Goal: Task Accomplishment & Management: Manage account settings

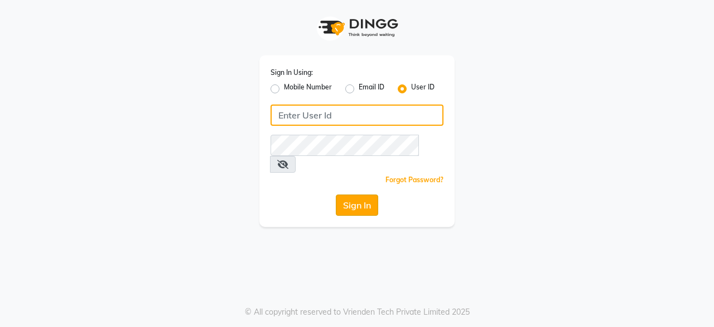
type input "oshabeautybar"
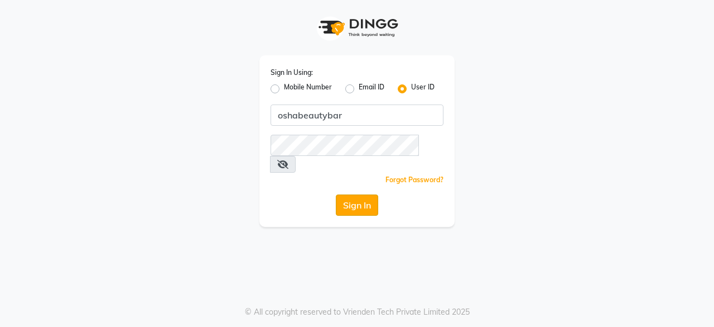
click at [357, 194] on button "Sign In" at bounding box center [357, 204] width 42 height 21
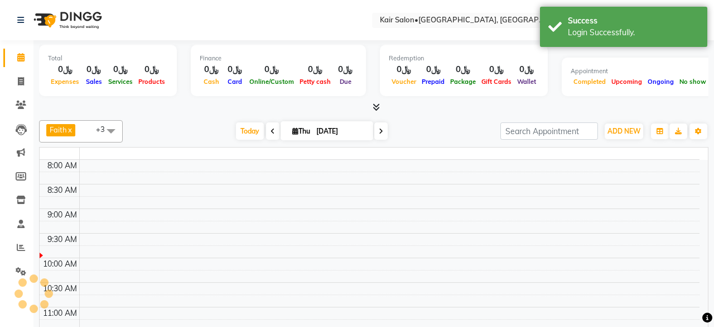
select select "en"
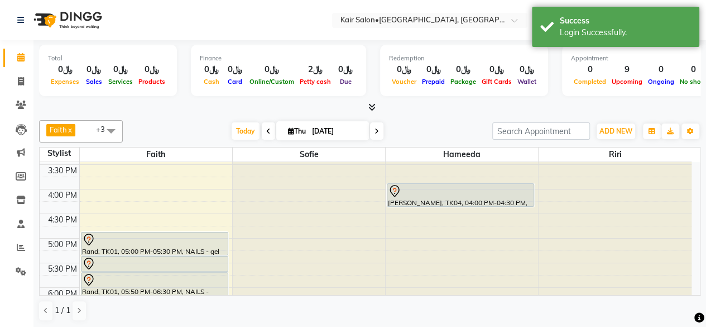
scroll to position [391, 0]
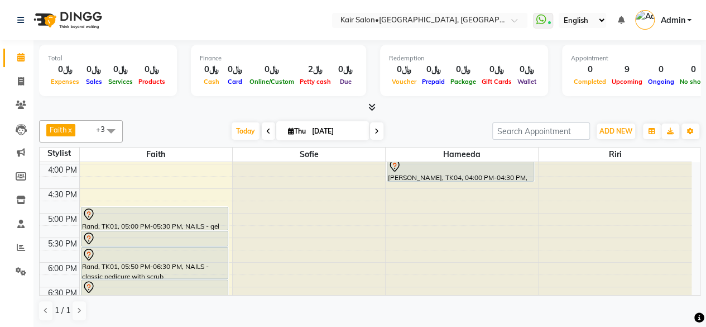
click at [281, 130] on span "[DATE]" at bounding box center [322, 130] width 93 height 19
click at [289, 130] on icon at bounding box center [291, 130] width 6 height 7
select select "9"
select select "2025"
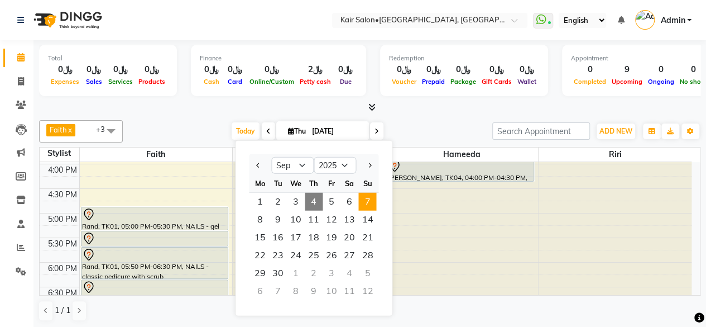
click at [366, 205] on span "7" at bounding box center [367, 202] width 18 height 18
type input "[DATE]"
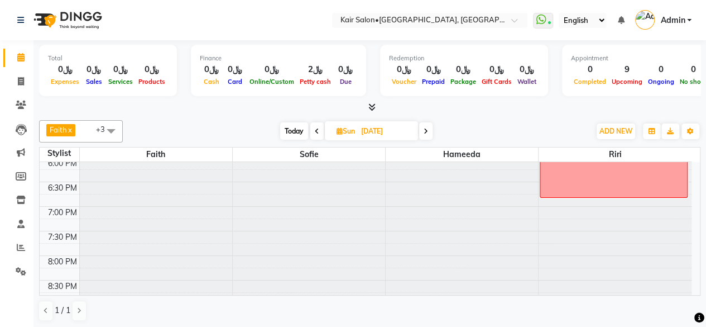
scroll to position [384, 0]
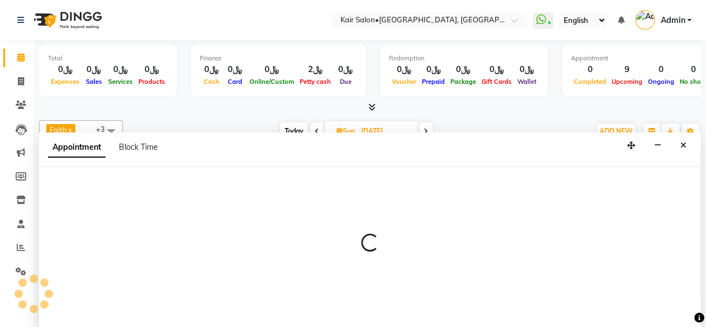
scroll to position [0, 0]
select select "58893"
select select "tentative"
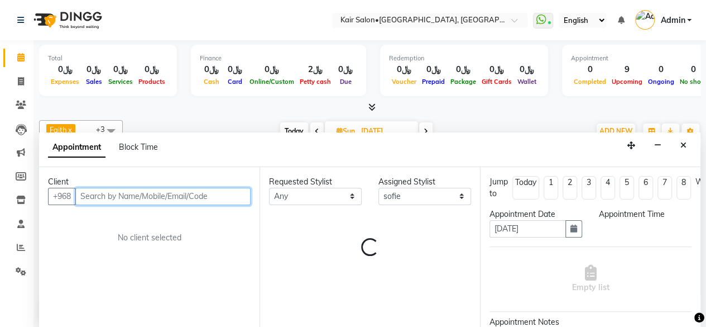
select select "990"
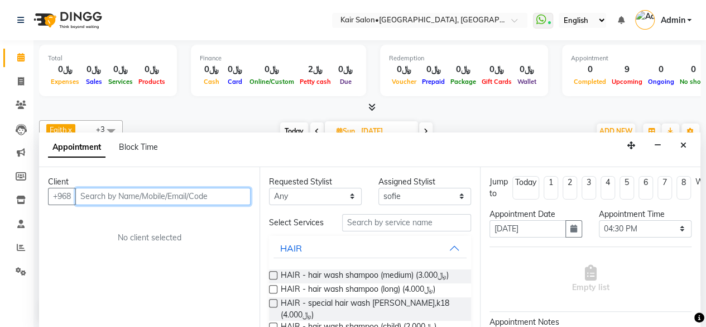
click at [184, 192] on input "text" at bounding box center [162, 196] width 175 height 17
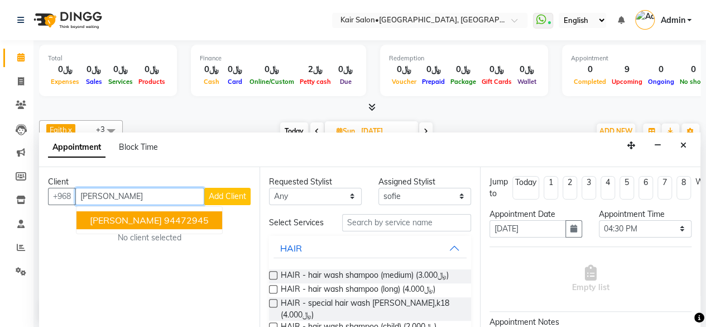
click at [164, 215] on ngb-highlight "94472945" at bounding box center [186, 219] width 45 height 11
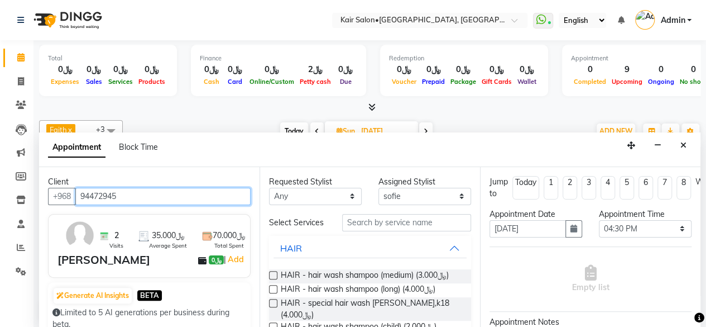
type input "94472945"
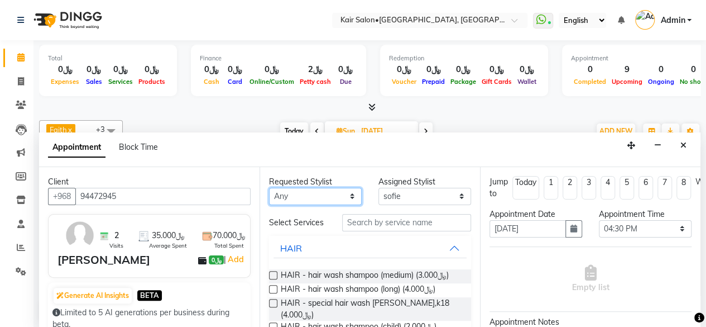
click at [347, 193] on select "Any Faith HABSATBEE [PERSON_NAME] Madam [PERSON_NAME] Madam [PERSON_NAME] Madam…" at bounding box center [315, 196] width 93 height 17
select select "58893"
click at [269, 188] on select "Any Faith HABSATBEE [PERSON_NAME] Madam [PERSON_NAME] Madam [PERSON_NAME] Madam…" at bounding box center [315, 196] width 93 height 17
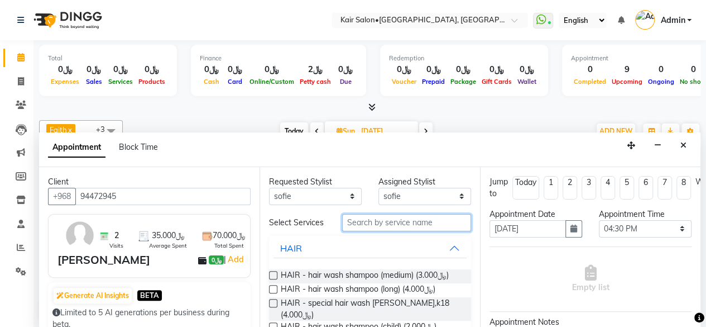
click at [386, 227] on input "text" at bounding box center [406, 222] width 129 height 17
click at [404, 224] on input "text" at bounding box center [406, 222] width 129 height 17
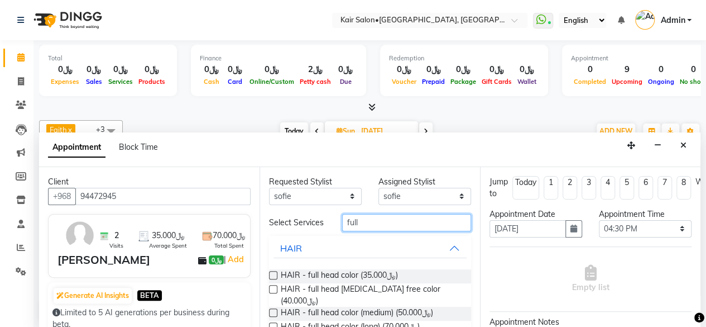
type input "full"
click at [272, 308] on label at bounding box center [273, 312] width 8 height 8
click at [272, 310] on input "checkbox" at bounding box center [272, 313] width 7 height 7
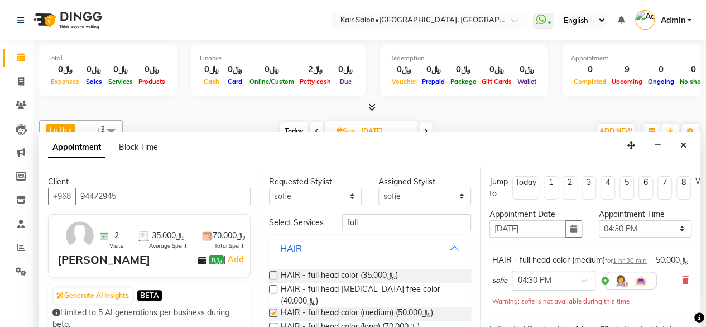
checkbox input "false"
click at [370, 227] on input "full" at bounding box center [406, 222] width 129 height 17
type input "f"
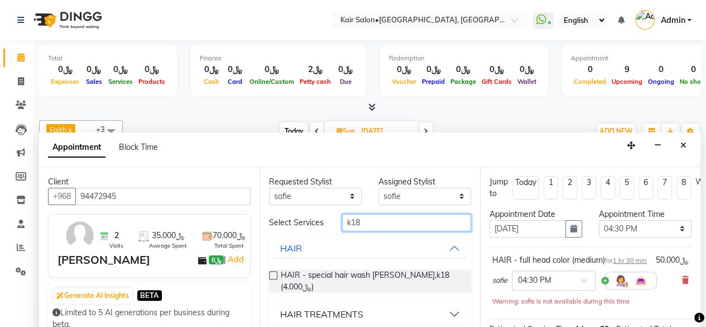
scroll to position [56, 0]
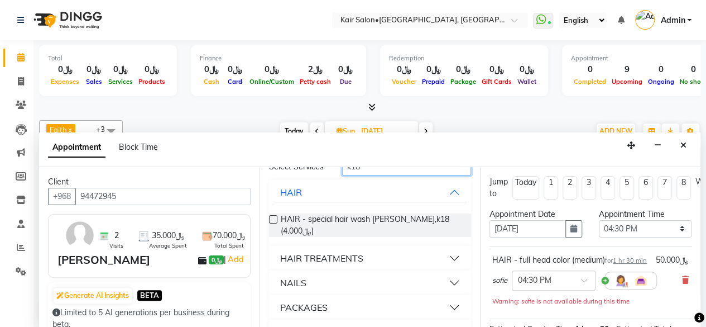
type input "k18"
click at [450, 261] on button "HAIR TREATMENTS" at bounding box center [370, 258] width 193 height 20
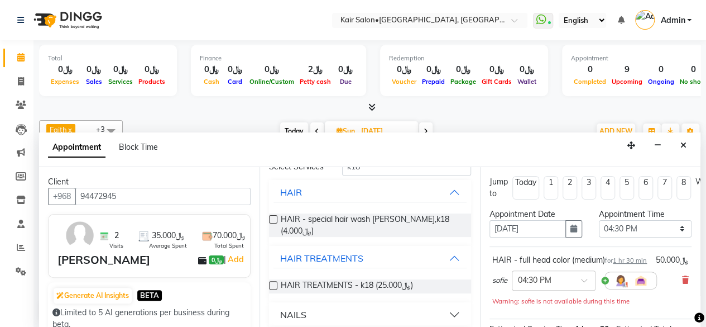
click at [272, 289] on label at bounding box center [273, 285] width 8 height 8
click at [272, 290] on input "checkbox" at bounding box center [272, 285] width 7 height 7
checkbox input "false"
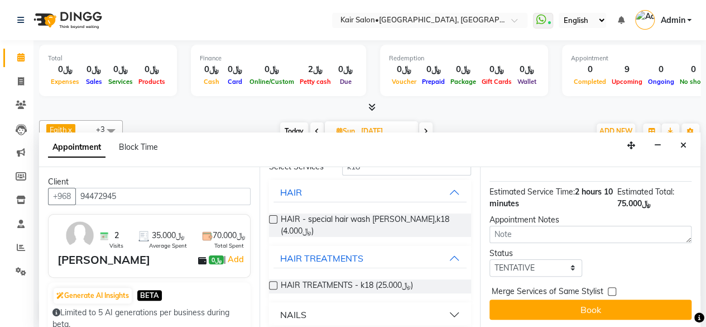
scroll to position [208, 0]
click at [594, 300] on button "Book" at bounding box center [591, 309] width 202 height 20
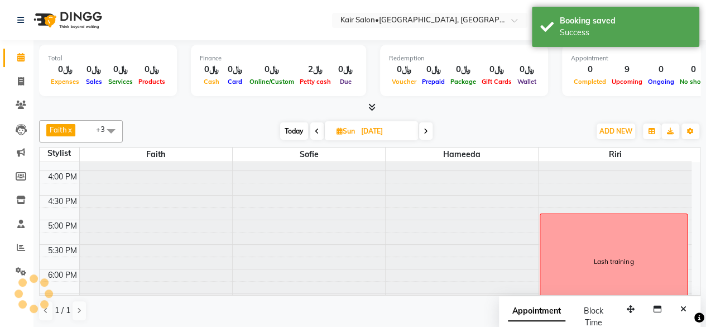
scroll to position [0, 0]
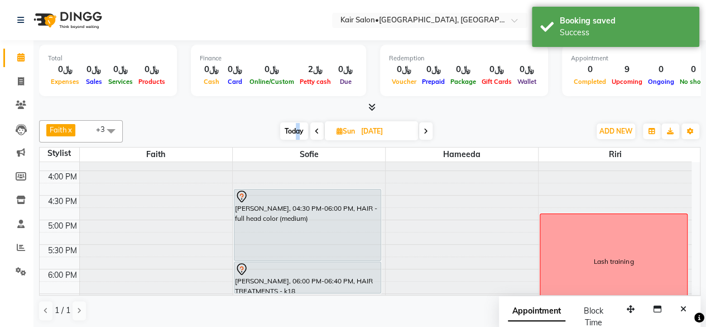
click at [297, 128] on span "Today" at bounding box center [294, 130] width 28 height 17
type input "[DATE]"
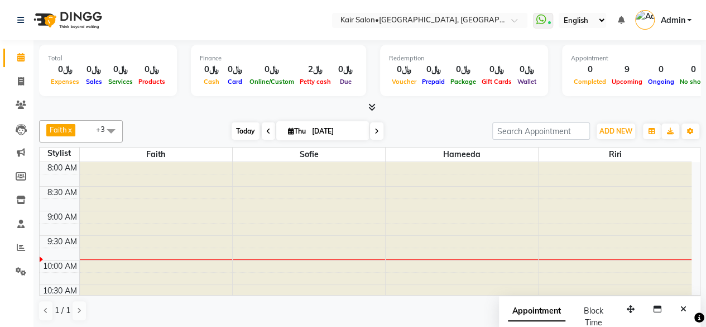
click at [241, 131] on span "Today" at bounding box center [246, 130] width 28 height 17
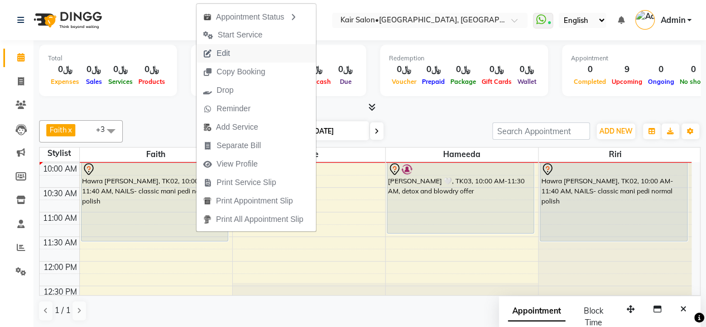
click at [239, 57] on button "Edit" at bounding box center [255, 53] width 119 height 18
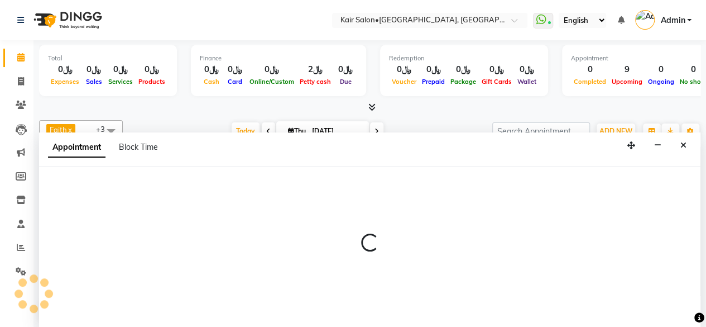
scroll to position [0, 0]
select select "tentative"
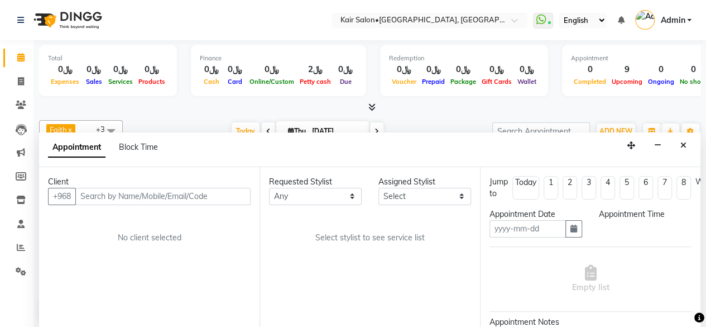
type input "[DATE]"
select select "600"
select select "49362"
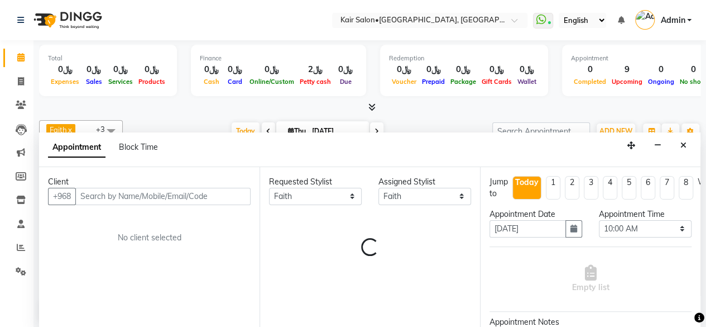
select select "3223"
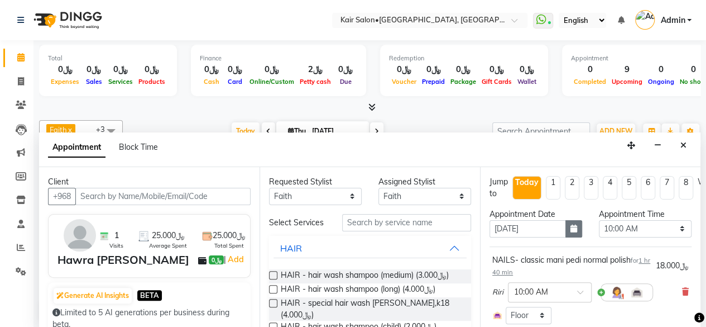
click at [570, 227] on icon "button" at bounding box center [573, 228] width 7 height 8
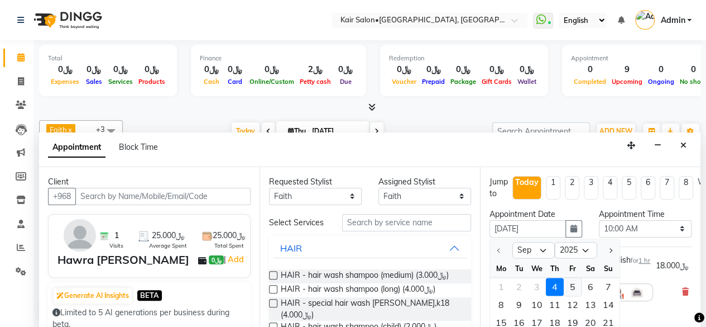
click at [575, 283] on div "5" at bounding box center [573, 286] width 18 height 18
type input "[DATE]"
select select "600"
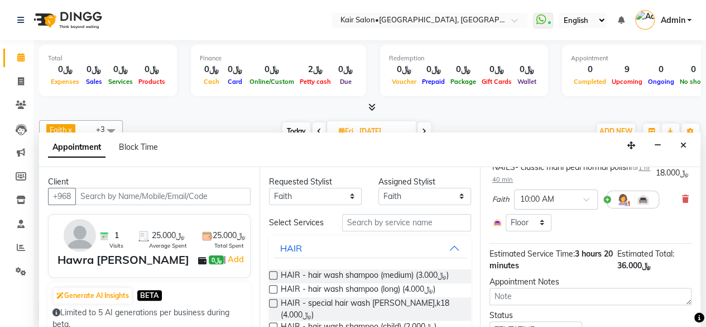
scroll to position [252, 0]
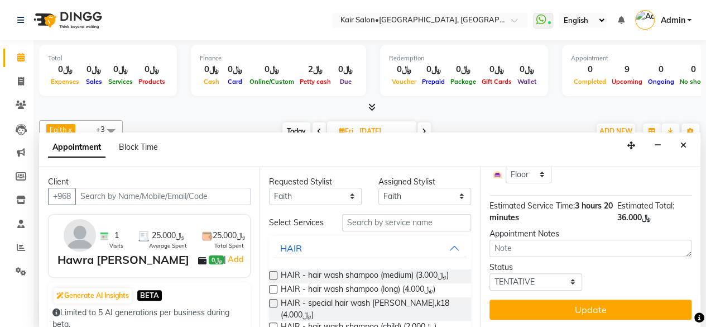
click at [576, 300] on button "Update" at bounding box center [591, 309] width 202 height 20
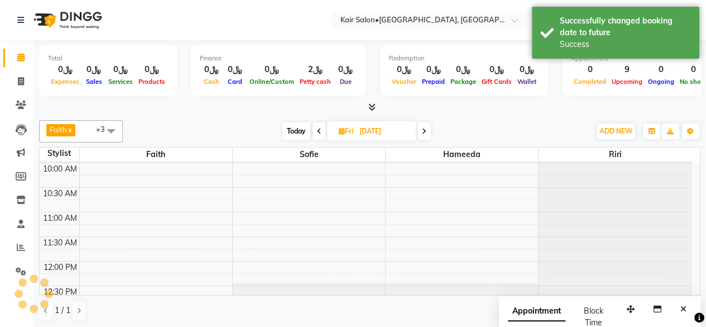
scroll to position [0, 0]
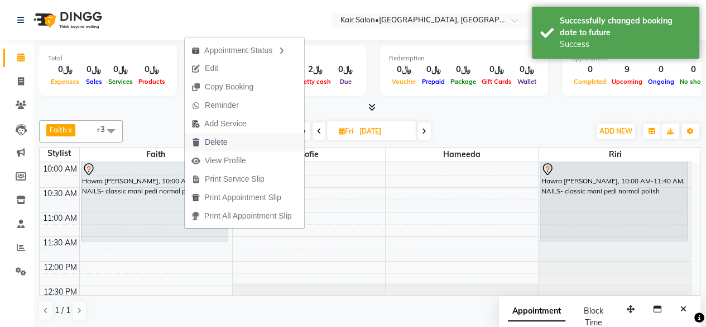
click at [222, 143] on span "Delete" at bounding box center [216, 142] width 22 height 12
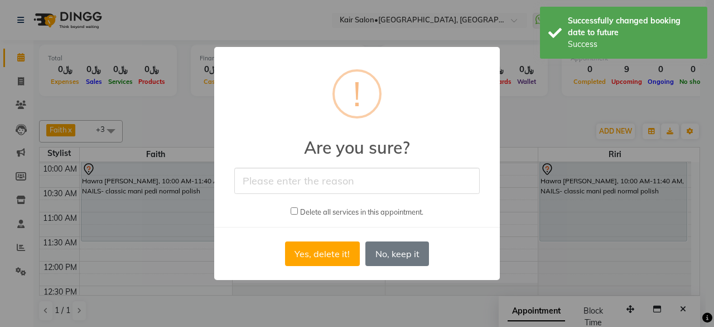
click at [292, 208] on input "checkbox" at bounding box center [294, 210] width 7 height 7
checkbox input "true"
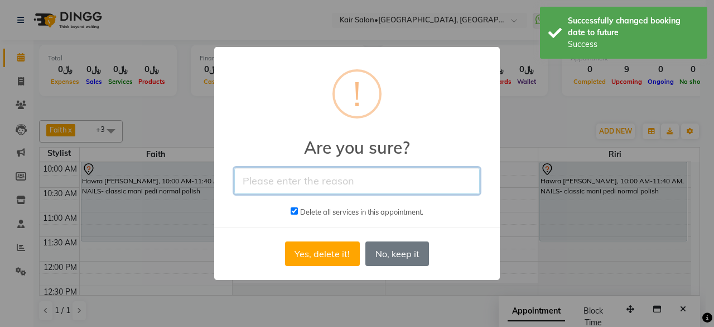
click at [314, 180] on input "text" at bounding box center [357, 180] width 246 height 26
type input "will reschedule later on"
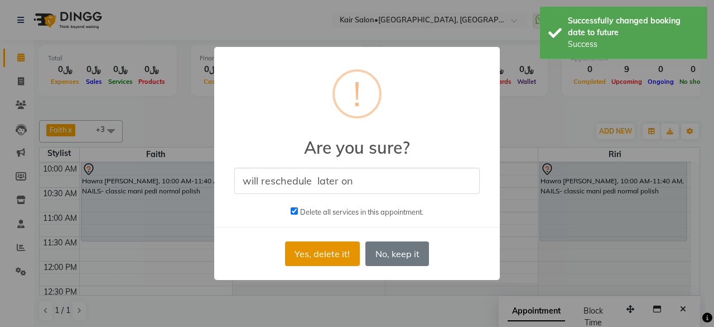
click at [338, 255] on button "Yes, delete it!" at bounding box center [322, 253] width 75 height 25
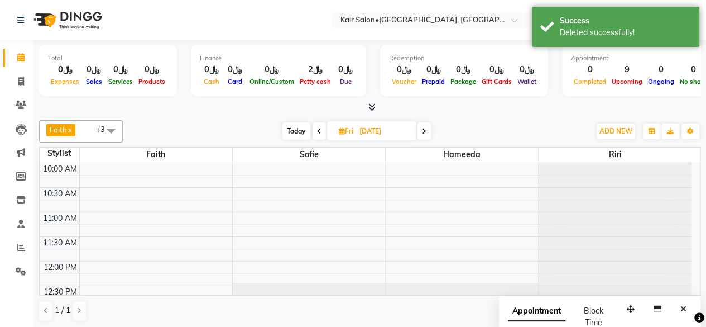
click at [303, 123] on span "Today" at bounding box center [296, 130] width 28 height 17
type input "[DATE]"
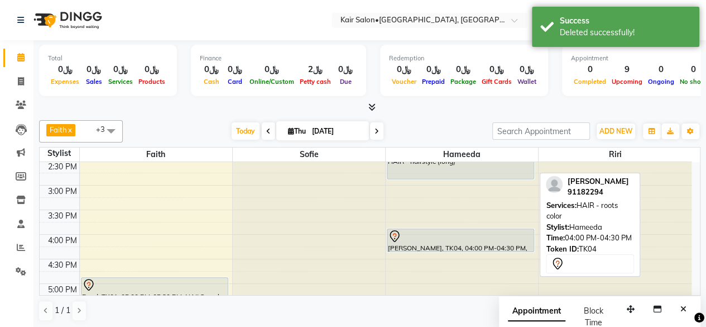
scroll to position [376, 0]
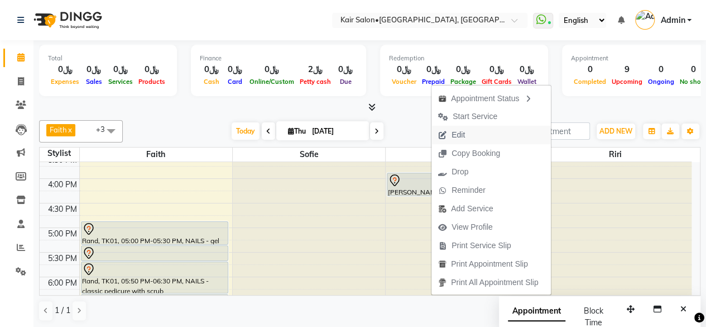
click at [461, 137] on span "Edit" at bounding box center [458, 135] width 13 height 12
select select "tentative"
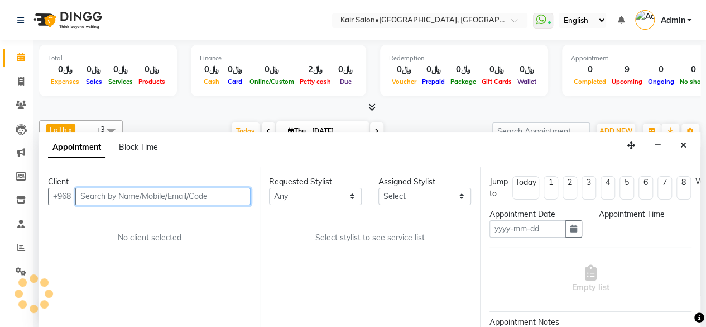
scroll to position [0, 0]
type input "[DATE]"
select select "66378"
select select "960"
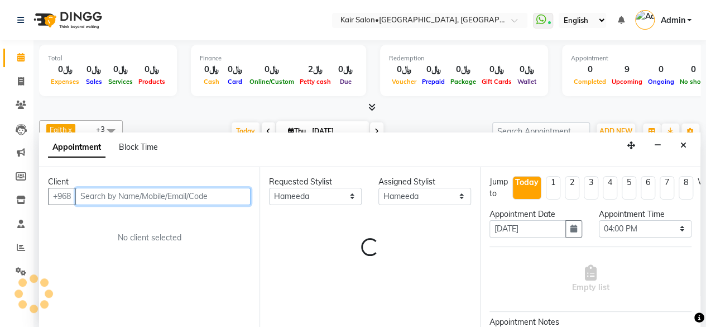
scroll to position [98, 0]
select select "3223"
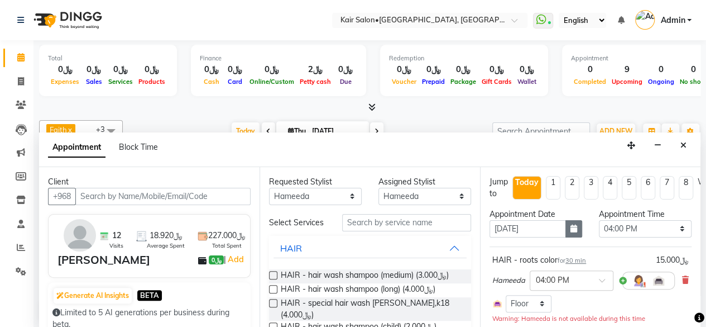
click at [571, 225] on icon "button" at bounding box center [573, 228] width 7 height 8
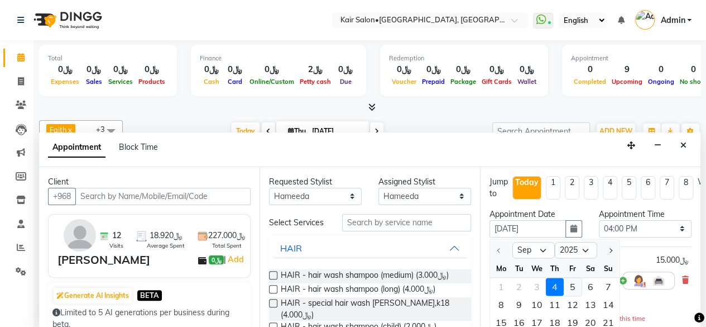
click at [568, 282] on div "5" at bounding box center [573, 286] width 18 height 18
type input "[DATE]"
select select "960"
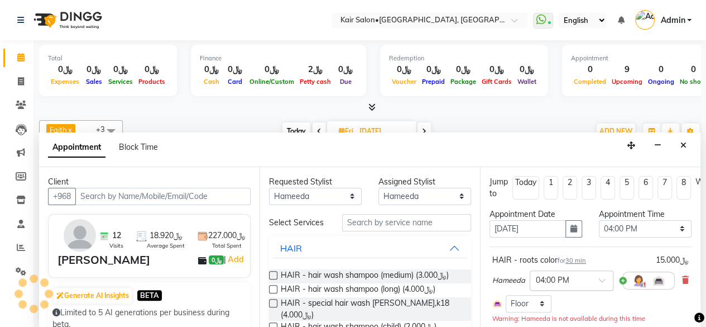
scroll to position [97, 0]
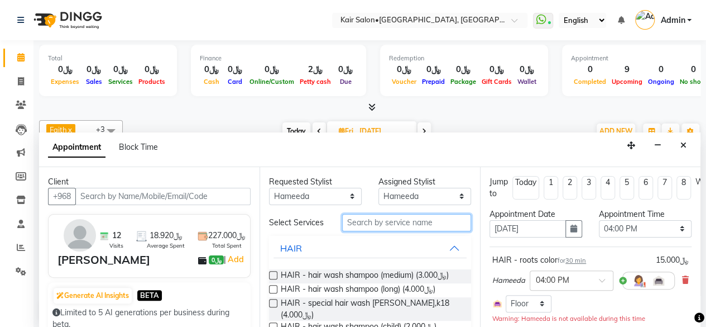
click at [404, 227] on input "text" at bounding box center [406, 222] width 129 height 17
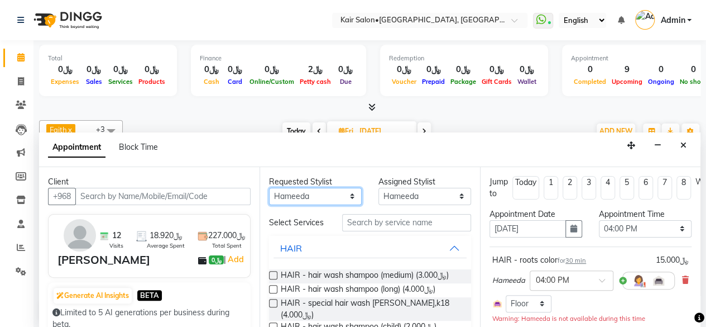
click at [348, 193] on select "Any Faith HABSATBEE [PERSON_NAME] Madam [PERSON_NAME] Madam [PERSON_NAME] Madam…" at bounding box center [315, 196] width 93 height 17
select select "49362"
click at [269, 188] on select "Any Faith HABSATBEE [PERSON_NAME] Madam [PERSON_NAME] Madam [PERSON_NAME] Madam…" at bounding box center [315, 196] width 93 height 17
select select "49362"
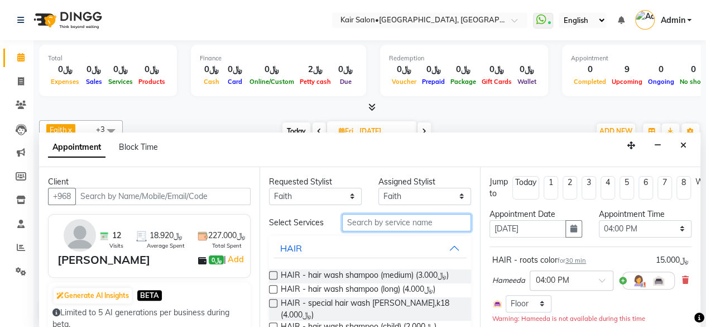
click at [370, 224] on input "text" at bounding box center [406, 222] width 129 height 17
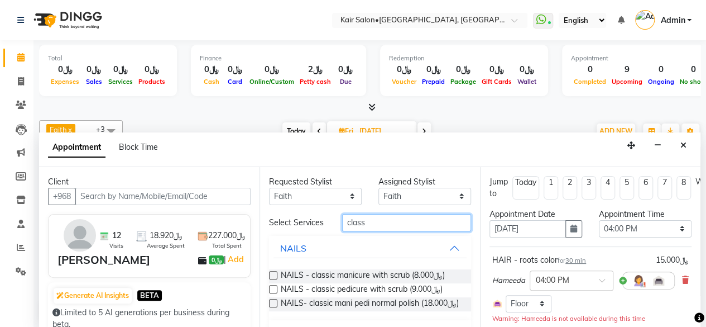
type input "class"
click at [274, 307] on label at bounding box center [273, 303] width 8 height 8
click at [274, 308] on input "checkbox" at bounding box center [272, 303] width 7 height 7
checkbox input "false"
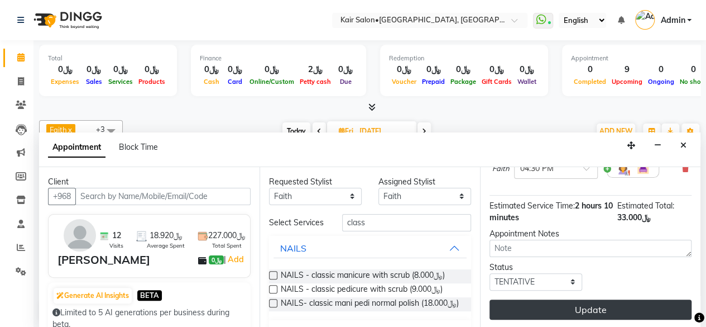
click at [561, 301] on button "Update" at bounding box center [591, 309] width 202 height 20
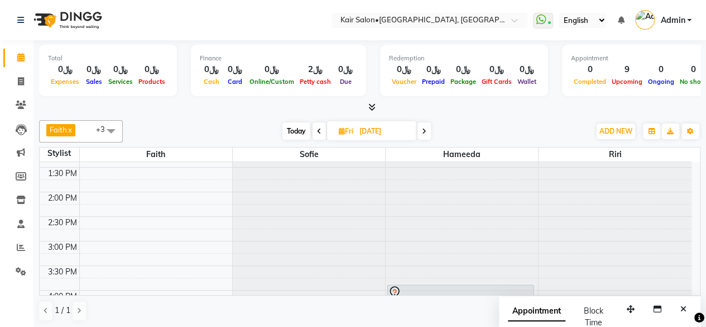
scroll to position [320, 0]
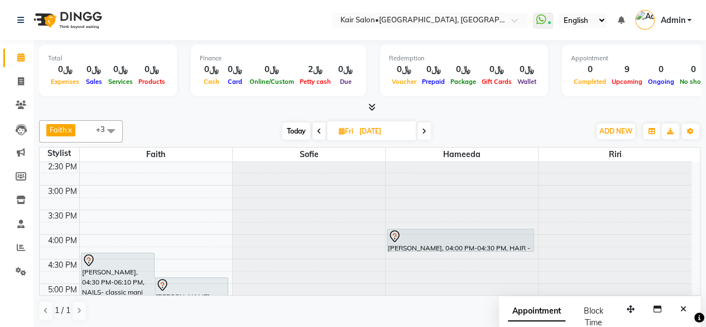
click at [294, 133] on span "Today" at bounding box center [296, 130] width 28 height 17
type input "[DATE]"
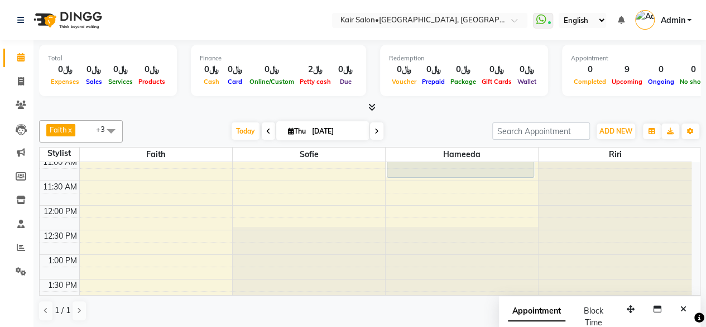
scroll to position [41, 0]
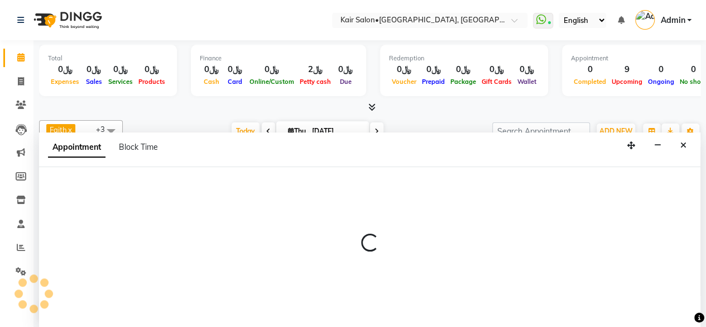
scroll to position [0, 0]
select select "58893"
select select "615"
select select "tentative"
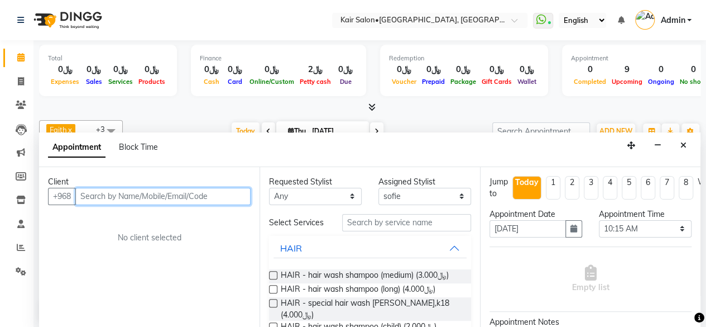
click at [123, 198] on input "text" at bounding box center [162, 196] width 175 height 17
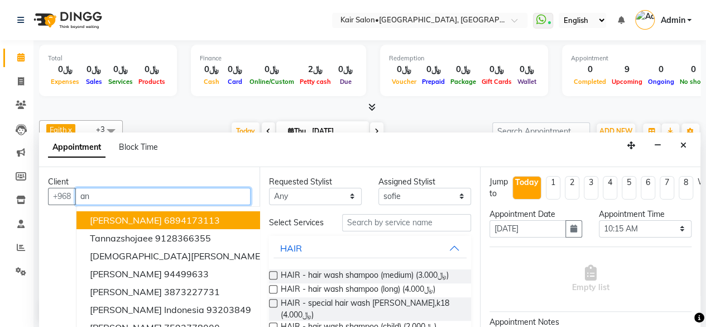
type input "a"
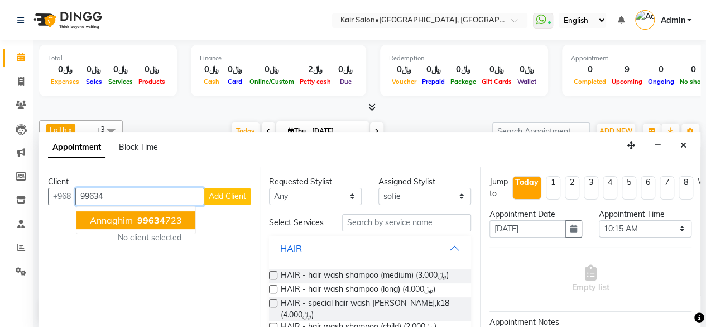
click at [138, 220] on span "99634" at bounding box center [151, 219] width 28 height 11
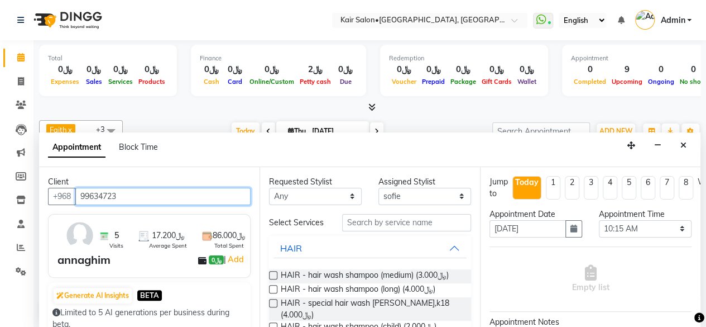
type input "99634723"
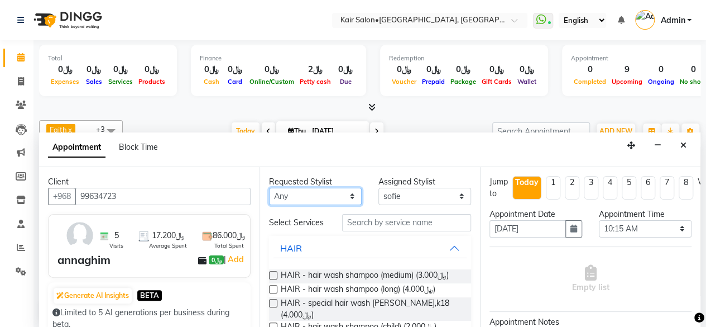
click at [346, 198] on select "Any Faith HABSATBEE [PERSON_NAME] Madam [PERSON_NAME] Madam [PERSON_NAME] Madam…" at bounding box center [315, 196] width 93 height 17
select select "58893"
click at [269, 188] on select "Any Faith HABSATBEE [PERSON_NAME] Madam [PERSON_NAME] Madam [PERSON_NAME] Madam…" at bounding box center [315, 196] width 93 height 17
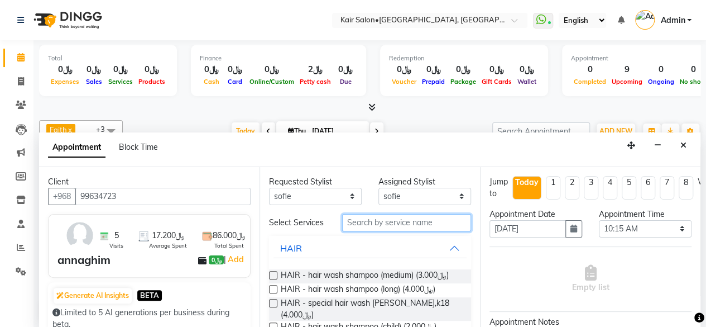
click at [368, 226] on input "text" at bounding box center [406, 222] width 129 height 17
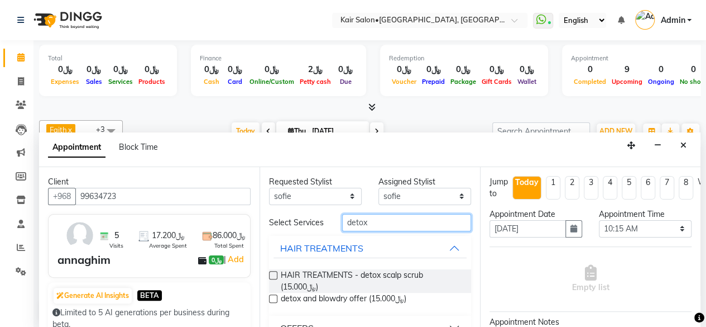
type input "detox"
click at [275, 277] on label at bounding box center [273, 275] width 8 height 8
click at [275, 277] on input "checkbox" at bounding box center [272, 275] width 7 height 7
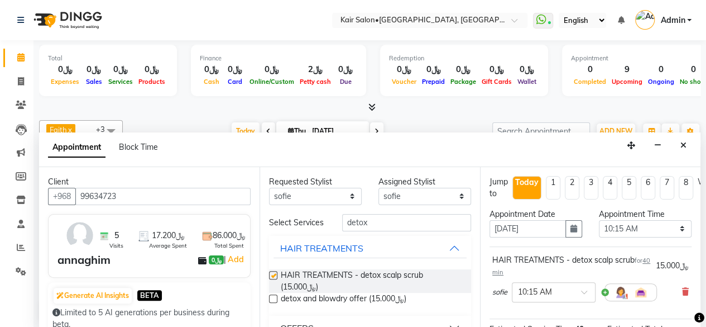
checkbox input "false"
click at [382, 219] on input "detox" at bounding box center [406, 222] width 129 height 17
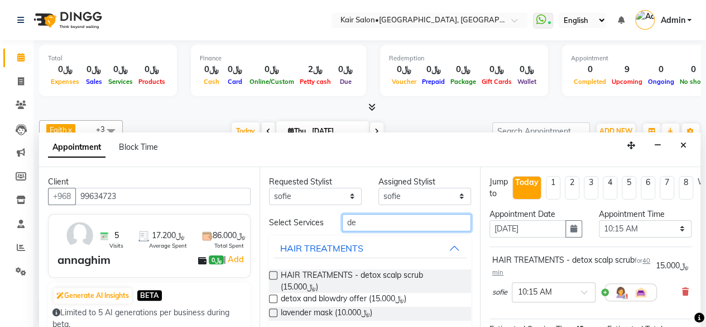
type input "d"
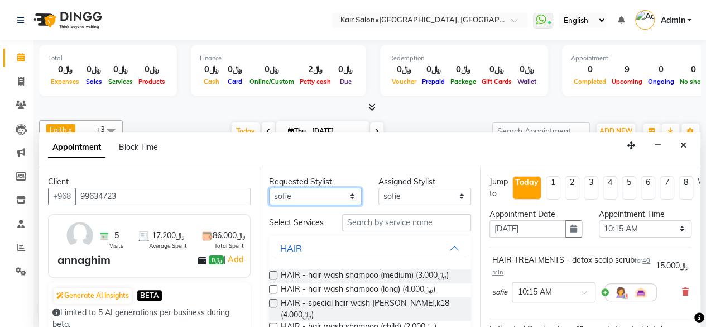
click at [347, 195] on select "Any Faith HABSATBEE [PERSON_NAME] Madam [PERSON_NAME] Madam [PERSON_NAME] Madam…" at bounding box center [315, 196] width 93 height 17
select select "89249"
click at [269, 188] on select "Any Faith HABSATBEE [PERSON_NAME] Madam [PERSON_NAME] Madam [PERSON_NAME] Madam…" at bounding box center [315, 196] width 93 height 17
select select "89249"
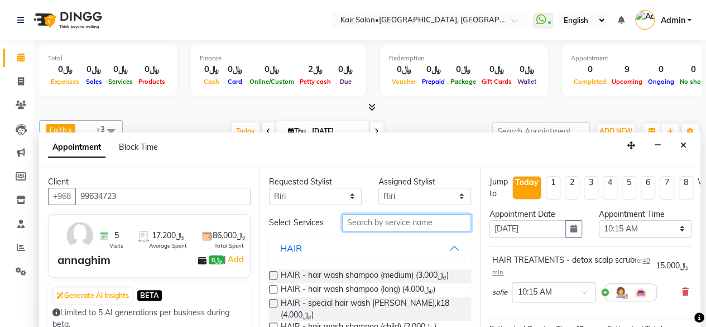
click at [364, 224] on input "text" at bounding box center [406, 222] width 129 height 17
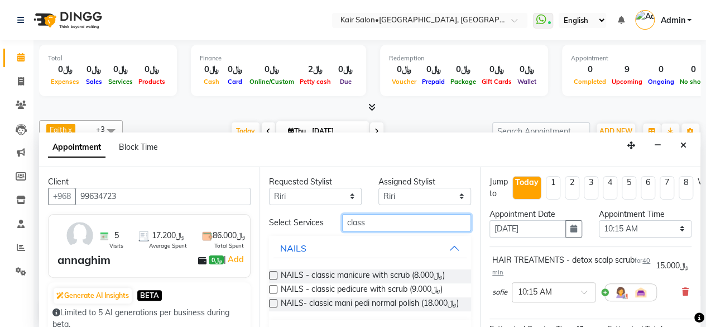
type input "class"
click at [274, 277] on label at bounding box center [273, 275] width 8 height 8
click at [274, 277] on input "checkbox" at bounding box center [272, 275] width 7 height 7
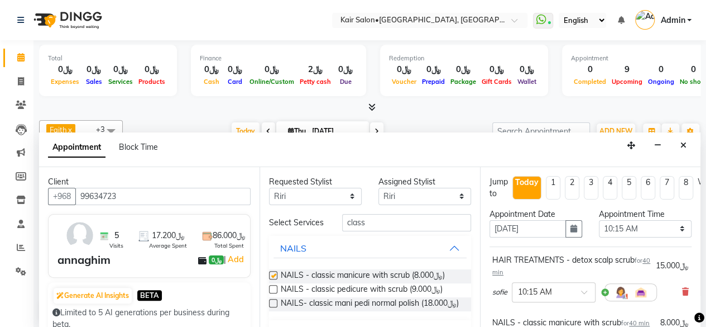
checkbox input "false"
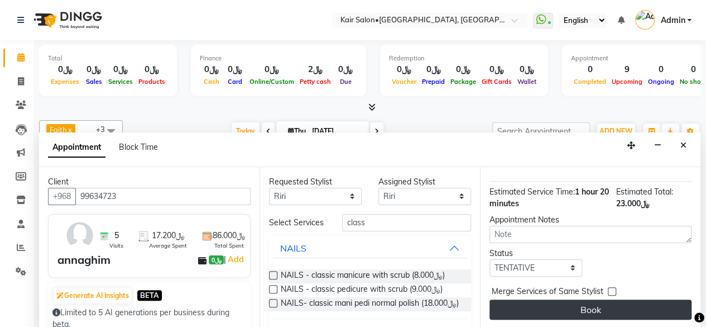
scroll to position [208, 0]
click at [593, 299] on button "Book" at bounding box center [591, 309] width 202 height 20
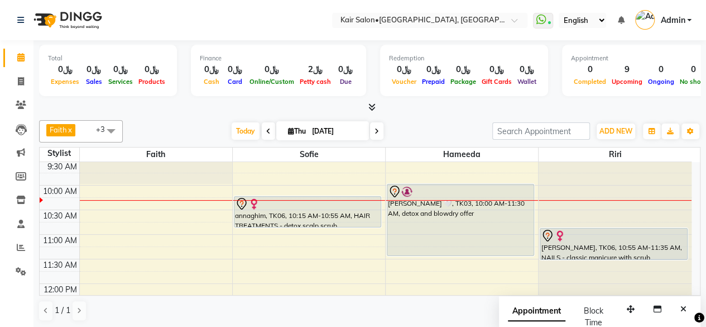
scroll to position [112, 0]
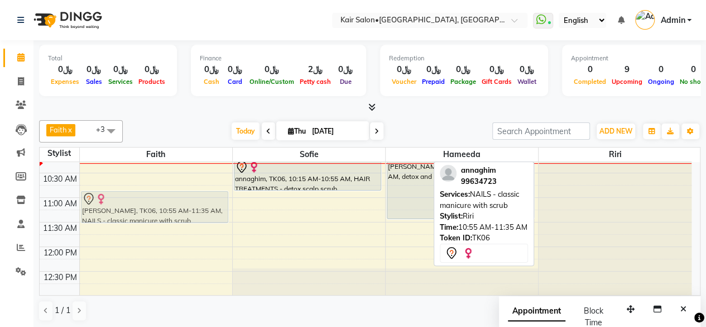
drag, startPoint x: 600, startPoint y: 208, endPoint x: 162, endPoint y: 214, distance: 437.7
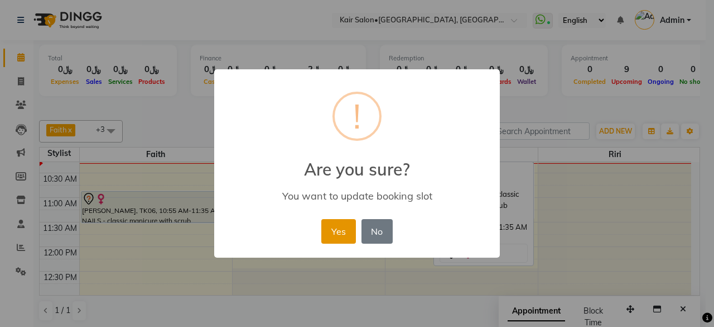
click at [340, 229] on button "Yes" at bounding box center [339, 231] width 34 height 25
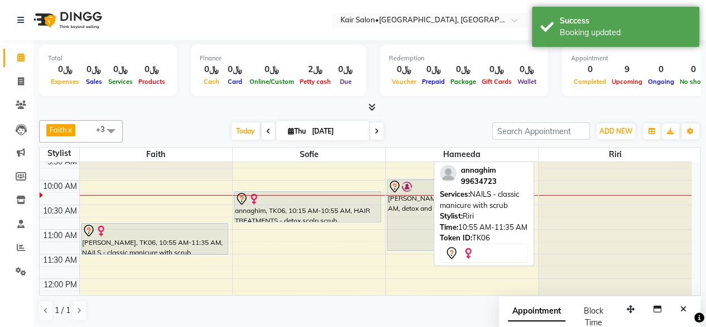
scroll to position [56, 0]
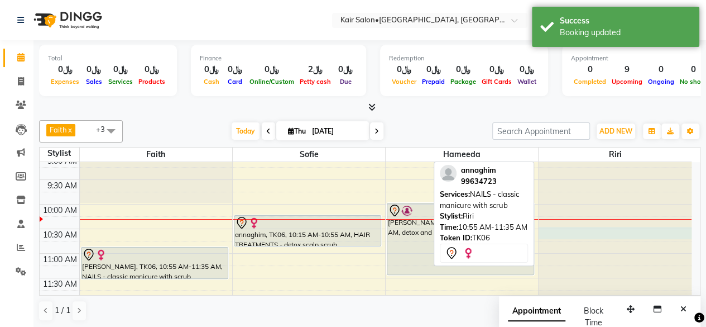
click at [556, 106] on div at bounding box center [615, 106] width 153 height 0
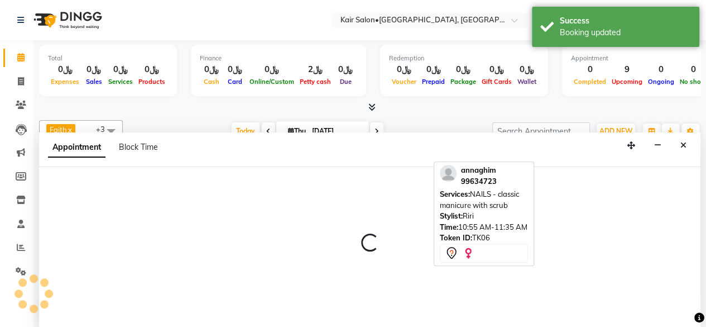
scroll to position [0, 0]
select select "89249"
select select "630"
select select "tentative"
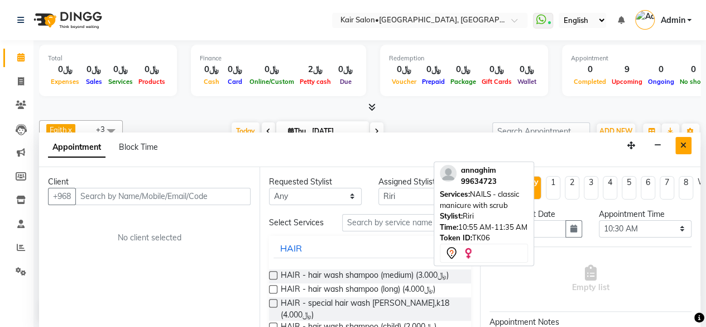
click at [680, 143] on icon "Close" at bounding box center [683, 145] width 6 height 8
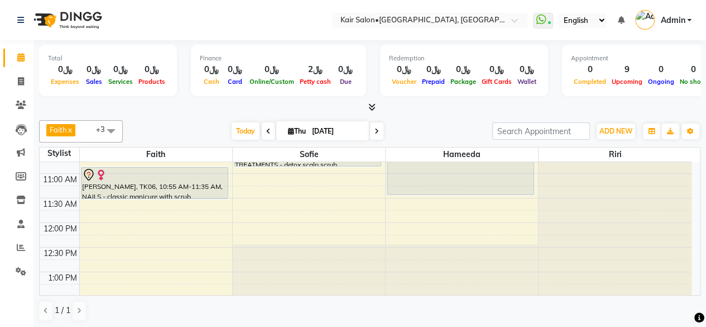
scroll to position [112, 0]
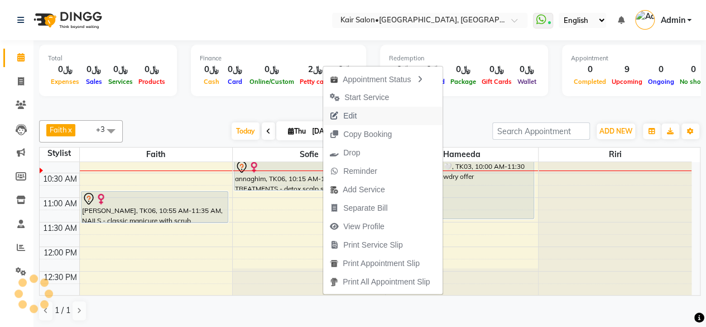
click at [358, 114] on span "Edit" at bounding box center [343, 116] width 40 height 18
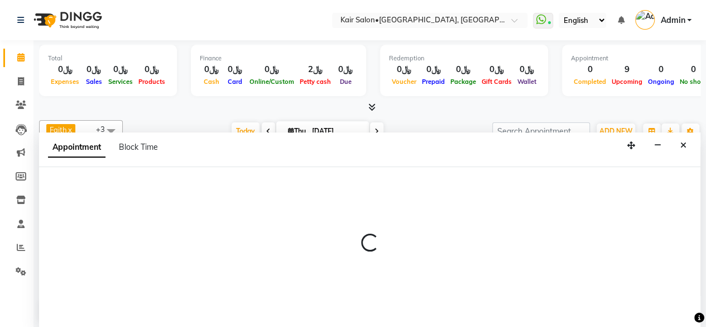
scroll to position [0, 0]
select select "tentative"
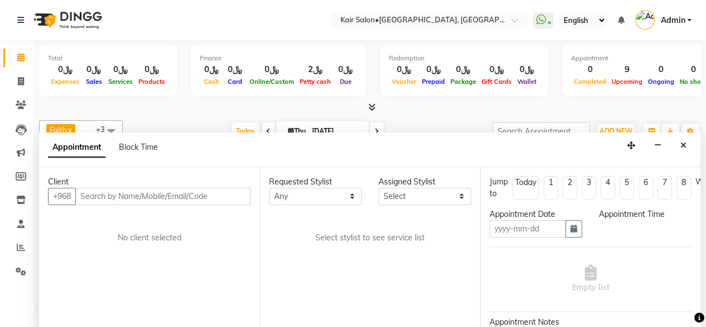
type input "[DATE]"
select select "615"
select select "89249"
select select "49362"
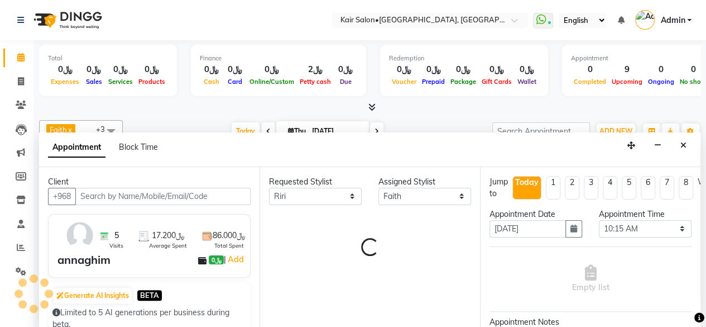
select select "3223"
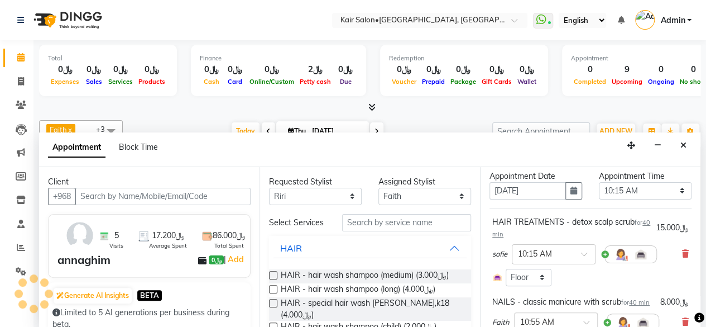
scroll to position [56, 0]
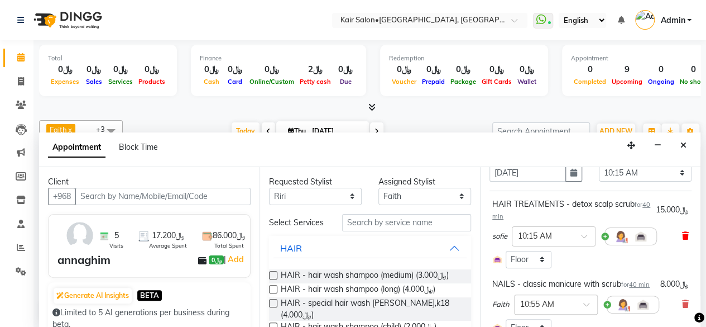
click at [682, 235] on icon at bounding box center [685, 236] width 7 height 8
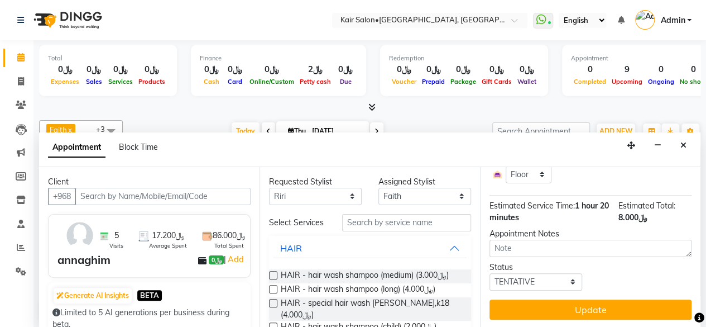
scroll to position [103, 0]
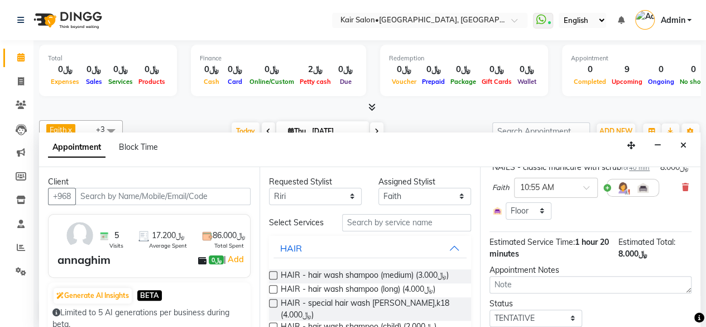
click at [682, 191] on icon at bounding box center [685, 187] width 7 height 8
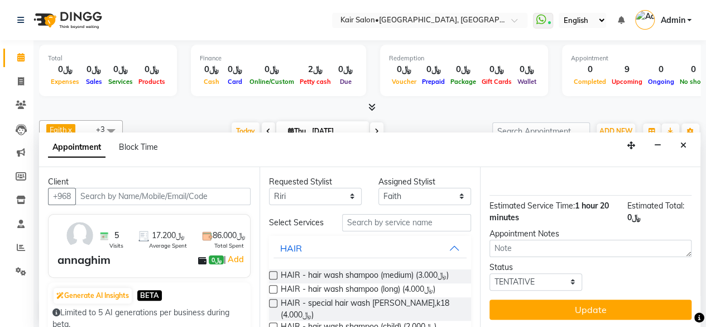
scroll to position [89, 0]
click at [387, 225] on input "text" at bounding box center [406, 222] width 129 height 17
click at [344, 190] on select "Any Faith HABSATBEE [PERSON_NAME] Madam [PERSON_NAME] Madam [PERSON_NAME] Madam…" at bounding box center [315, 196] width 93 height 17
select select "49362"
click at [269, 188] on select "Any Faith HABSATBEE [PERSON_NAME] Madam [PERSON_NAME] Madam [PERSON_NAME] Madam…" at bounding box center [315, 196] width 93 height 17
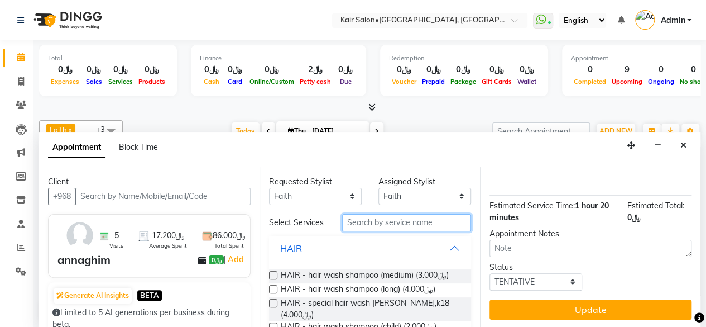
click at [377, 223] on input "text" at bounding box center [406, 222] width 129 height 17
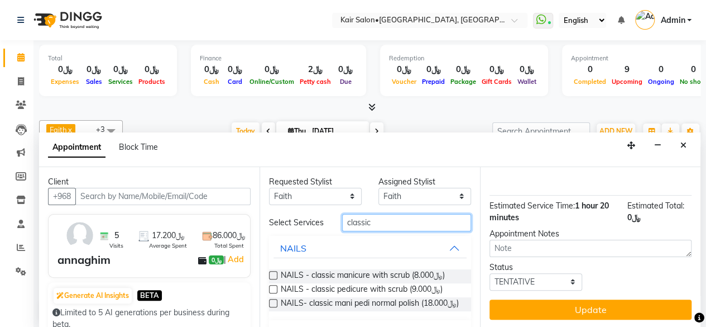
type input "classic"
click at [272, 307] on label at bounding box center [273, 303] width 8 height 8
click at [272, 308] on input "checkbox" at bounding box center [272, 303] width 7 height 7
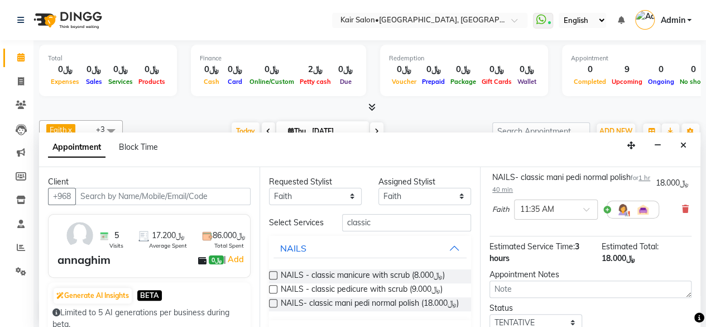
checkbox input "false"
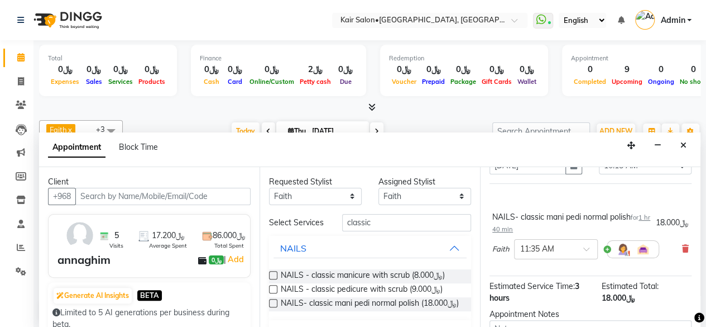
scroll to position [0, 0]
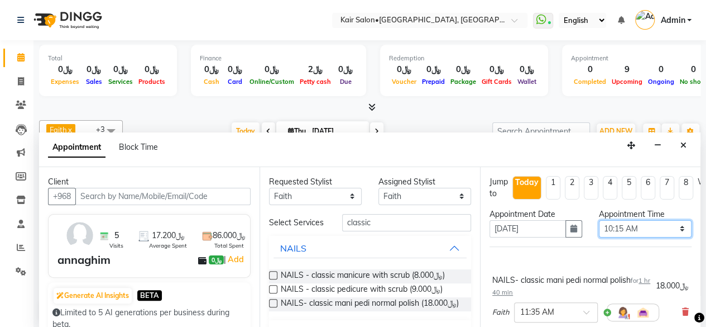
click at [675, 226] on select "Select 09:00 AM 09:05 AM 09:10 AM 09:15 AM 09:20 AM 09:25 AM 09:30 AM 09:35 AM …" at bounding box center [645, 228] width 93 height 17
select select "650"
click at [599, 220] on select "Select 09:00 AM 09:05 AM 09:10 AM 09:15 AM 09:20 AM 09:25 AM 09:30 AM 09:35 AM …" at bounding box center [645, 228] width 93 height 17
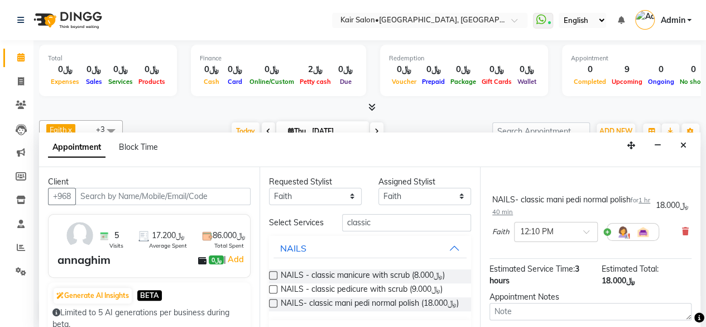
scroll to position [151, 0]
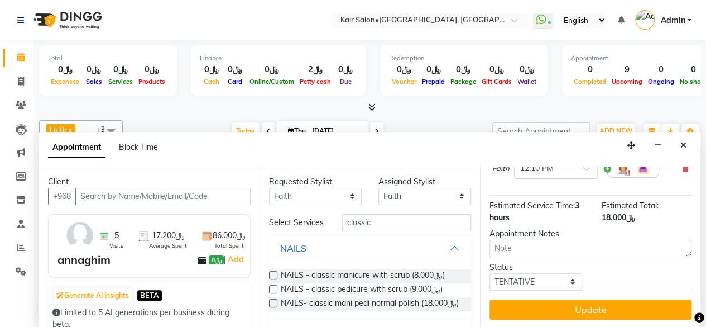
click at [592, 299] on button "Update" at bounding box center [591, 309] width 202 height 20
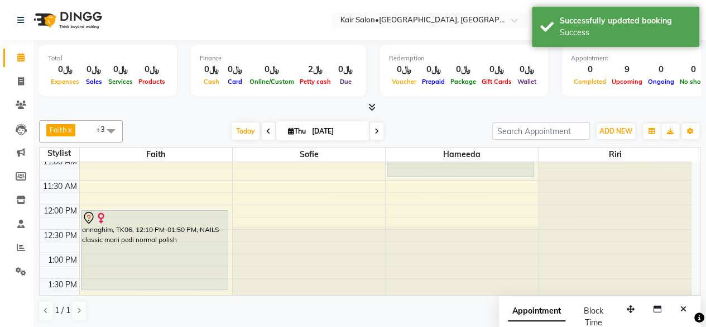
scroll to position [98, 0]
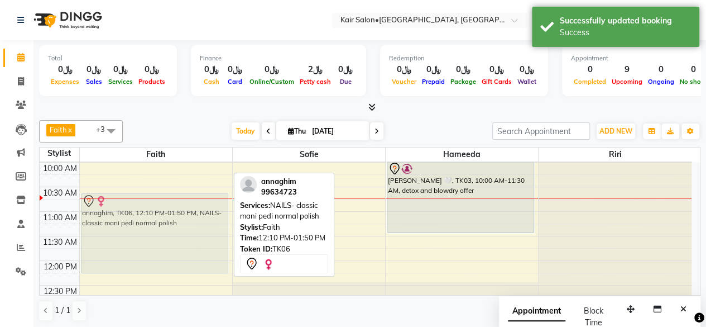
drag, startPoint x: 163, startPoint y: 280, endPoint x: 141, endPoint y: 213, distance: 69.9
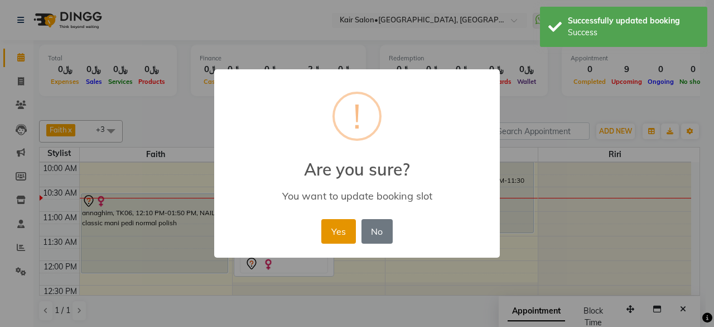
click at [345, 234] on button "Yes" at bounding box center [339, 231] width 34 height 25
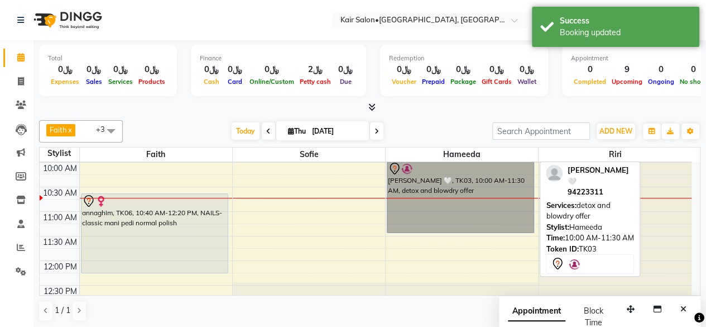
drag, startPoint x: 471, startPoint y: 196, endPoint x: 433, endPoint y: 220, distance: 45.1
click at [433, 220] on link "[PERSON_NAME] 🤍, TK03, 10:00 AM-11:30 AM, detox and blowdry offer" at bounding box center [460, 197] width 147 height 72
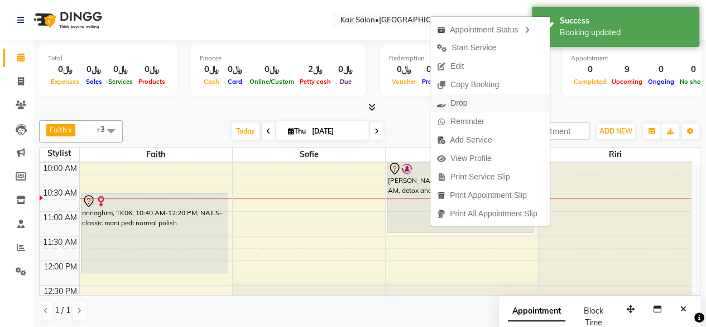
click at [462, 104] on span "Drop" at bounding box center [458, 103] width 17 height 12
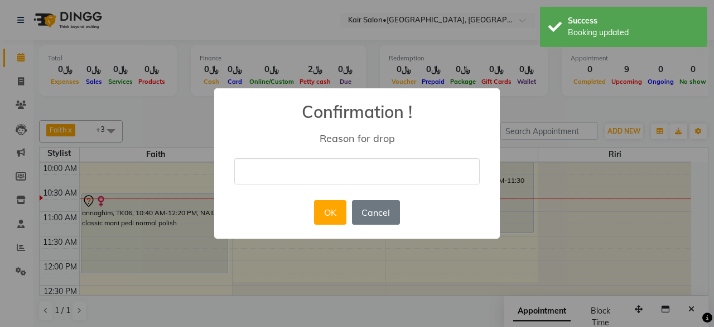
click at [322, 167] on input "text" at bounding box center [357, 171] width 246 height 26
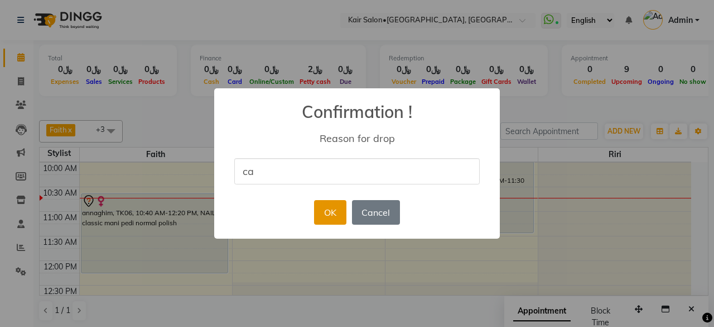
type input "c"
type input "not respond"
click at [333, 213] on button "OK" at bounding box center [330, 212] width 32 height 25
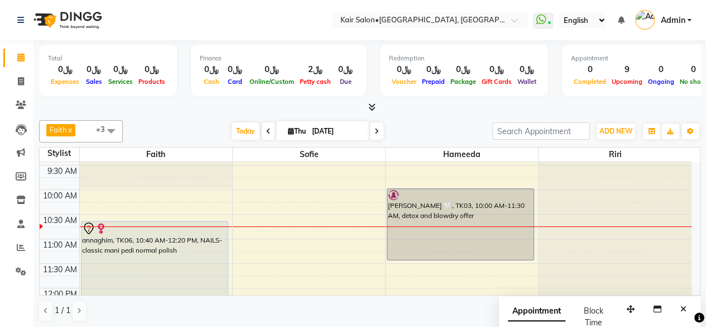
scroll to position [0, 0]
